Goal: Task Accomplishment & Management: Complete application form

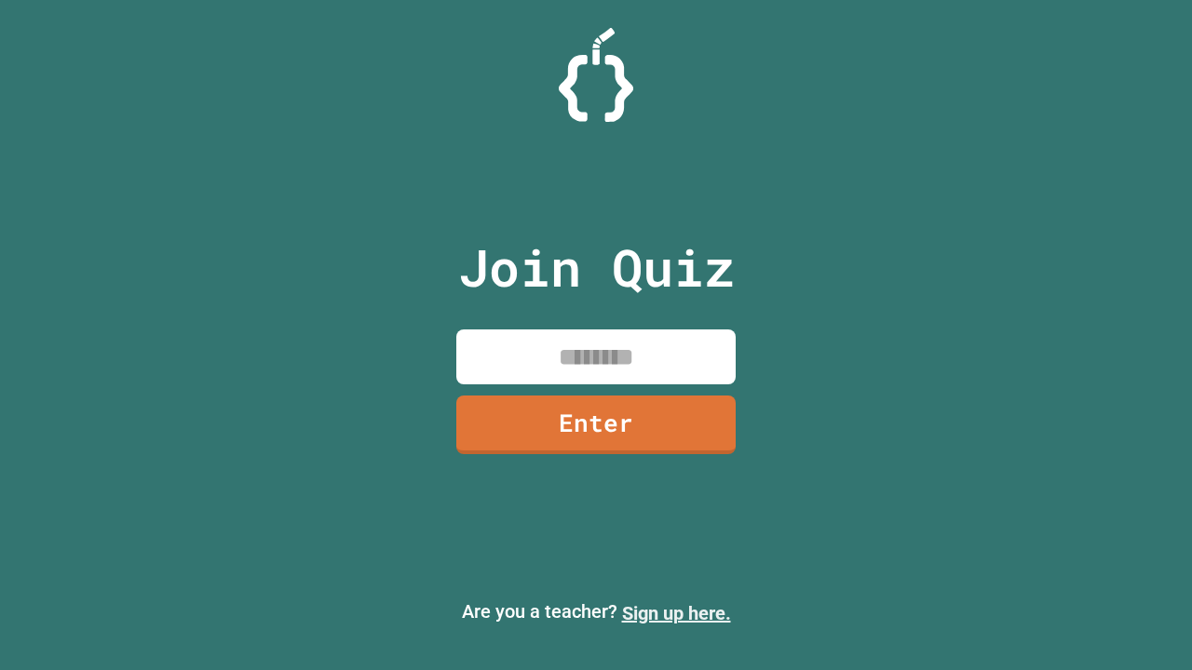
click at [676, 614] on link "Sign up here." at bounding box center [676, 613] width 109 height 22
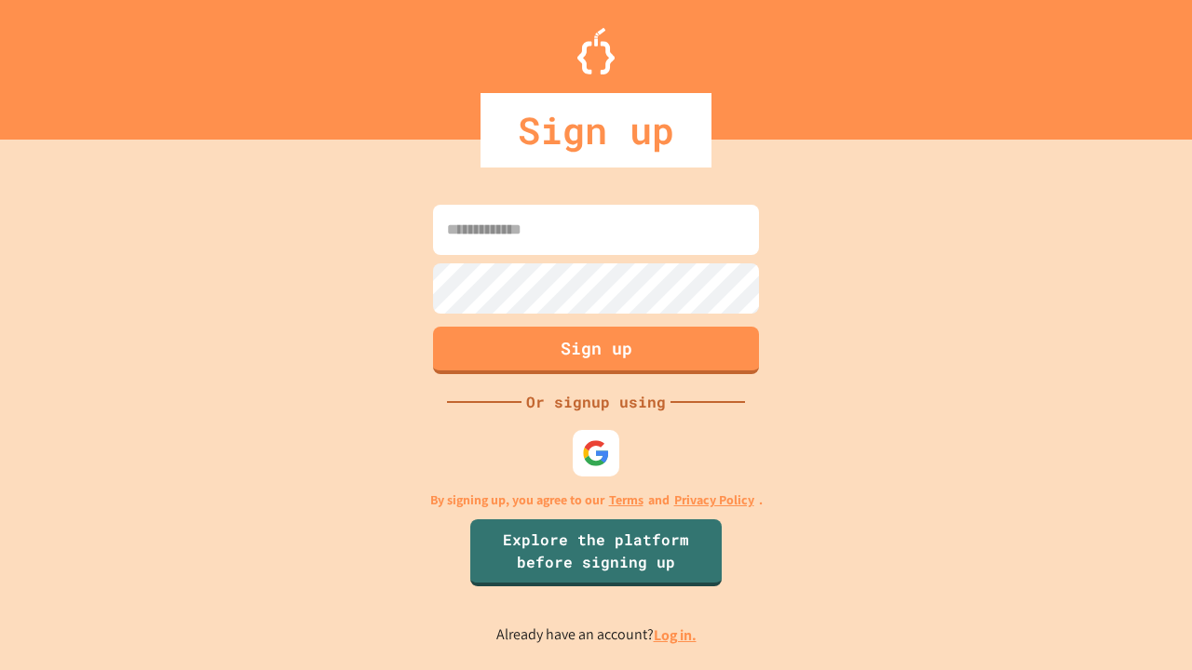
click at [676, 635] on link "Log in." at bounding box center [675, 636] width 43 height 20
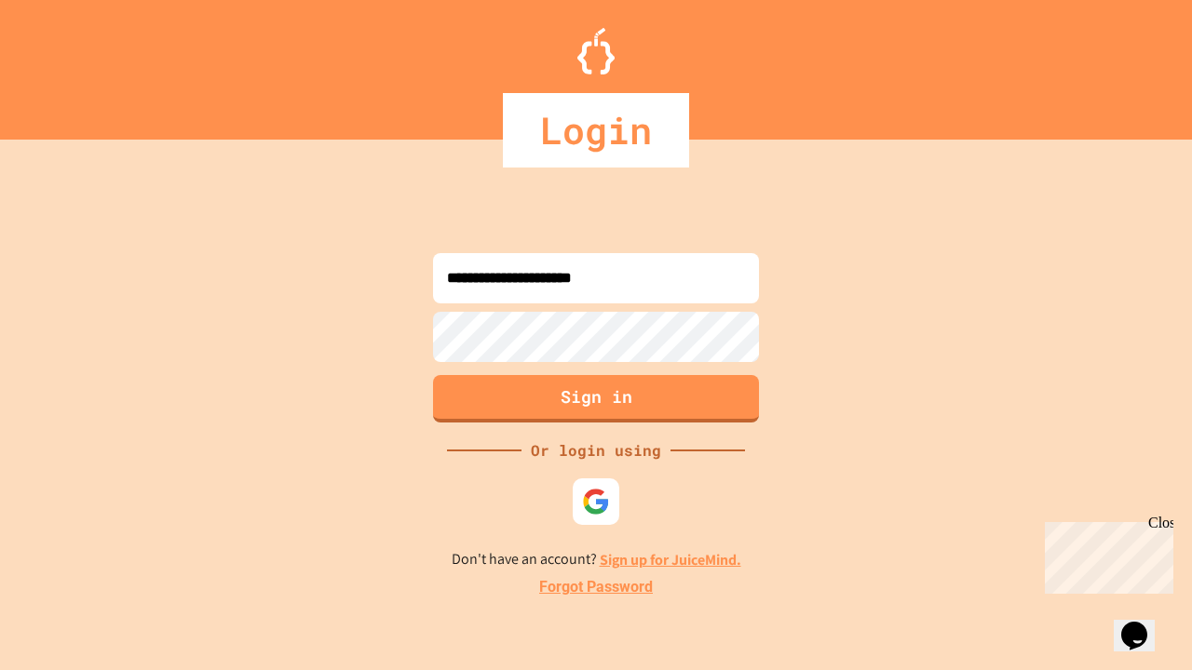
type input "**********"
